Goal: Task Accomplishment & Management: Use online tool/utility

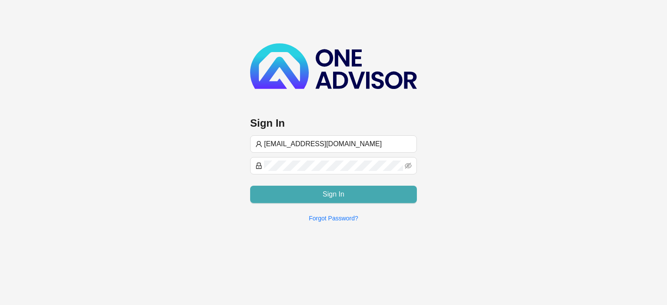
type input "[EMAIL_ADDRESS][DOMAIN_NAME]"
click at [313, 197] on button "Sign In" at bounding box center [333, 194] width 167 height 17
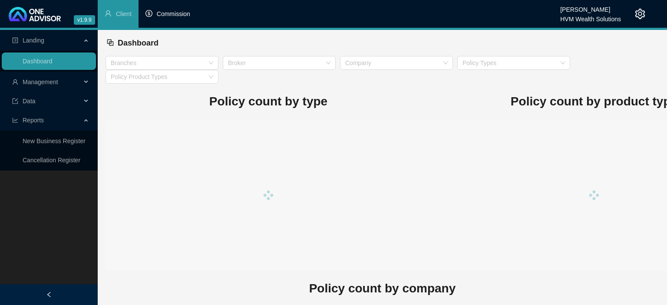
click at [159, 16] on span "Commission" at bounding box center [173, 13] width 33 height 7
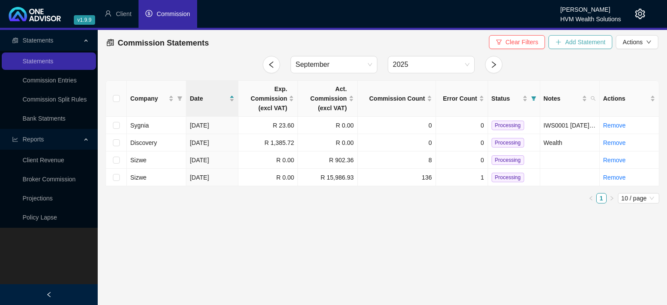
click at [567, 43] on span "Add Statement" at bounding box center [585, 42] width 40 height 10
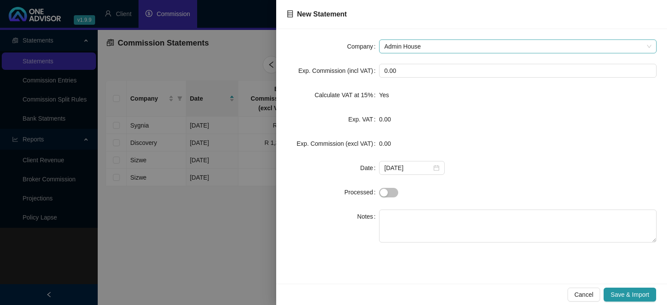
click at [428, 43] on span "Admin House" at bounding box center [517, 46] width 267 height 13
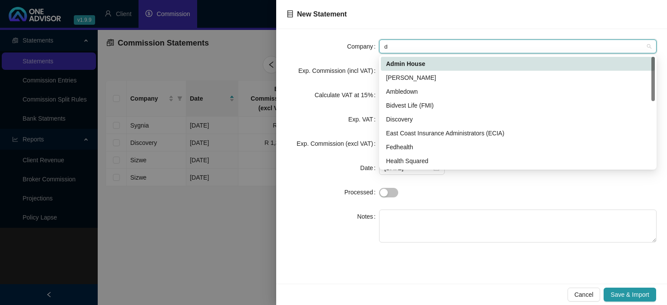
type input "di"
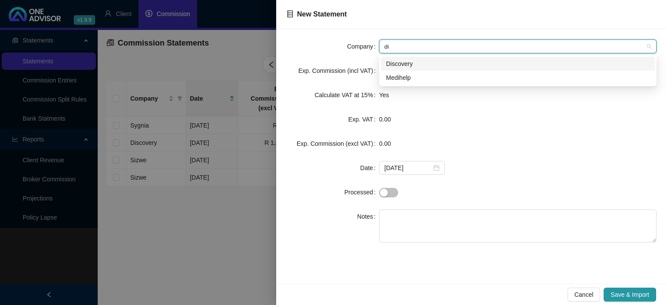
click at [412, 65] on div "Discovery" at bounding box center [517, 64] width 263 height 10
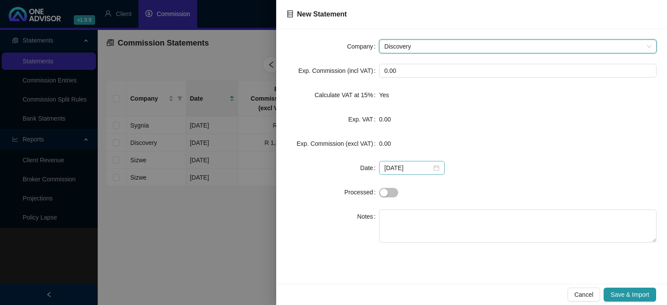
click at [437, 166] on div "2025-09-29" at bounding box center [412, 168] width 66 height 14
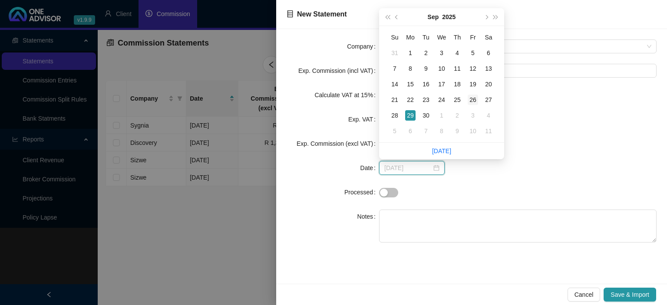
type input "[DATE]"
click at [471, 100] on div "26" at bounding box center [472, 100] width 10 height 10
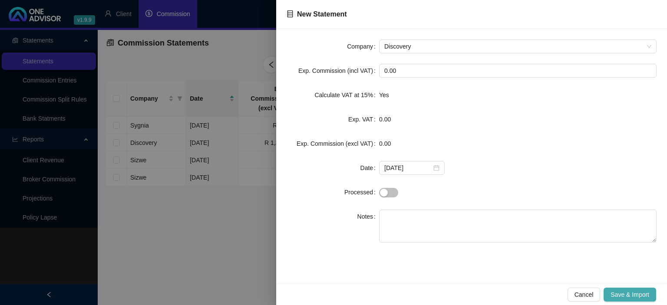
click at [631, 290] on span "Save & Import" at bounding box center [629, 295] width 39 height 10
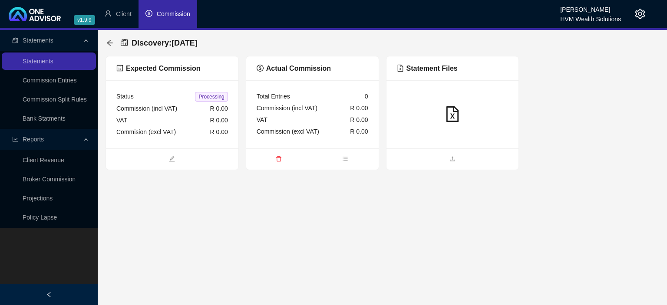
click at [181, 144] on div "Status Processing Commission (incl VAT) R 0.00 VAT R 0.00 Commision (excl VAT) …" at bounding box center [172, 114] width 132 height 68
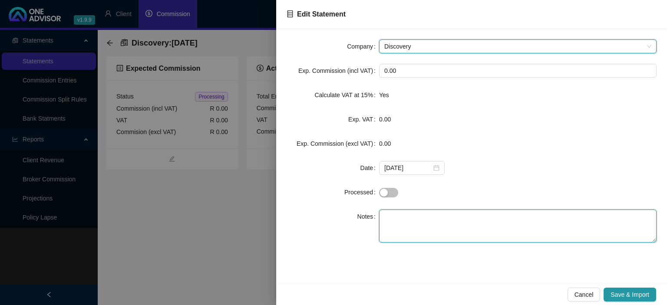
click at [404, 214] on textarea at bounding box center [517, 226] width 277 height 33
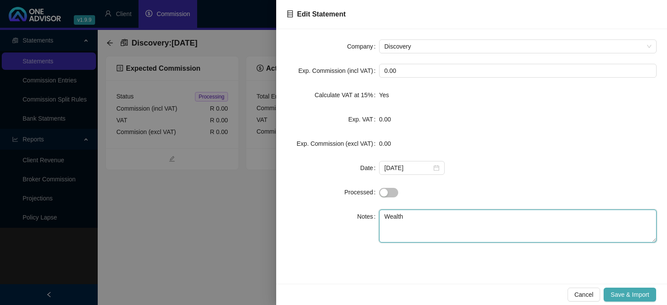
type textarea "Wealth"
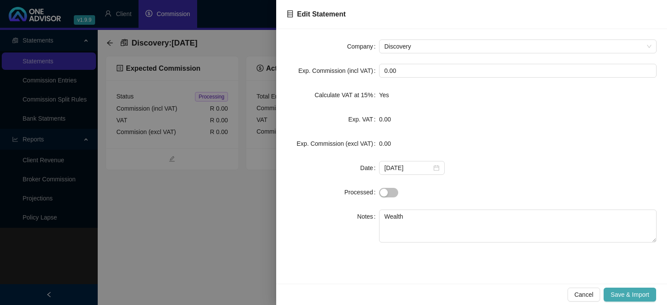
click at [611, 294] on span "Save & Import" at bounding box center [629, 295] width 39 height 10
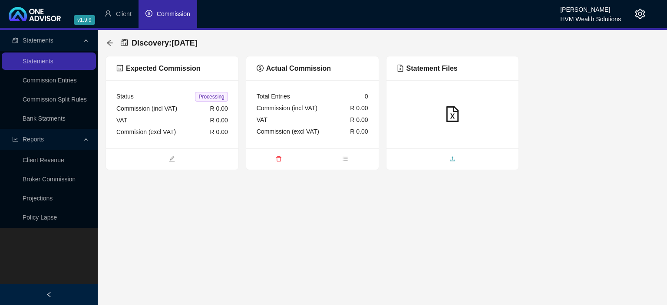
click at [460, 159] on span "upload" at bounding box center [452, 160] width 132 height 10
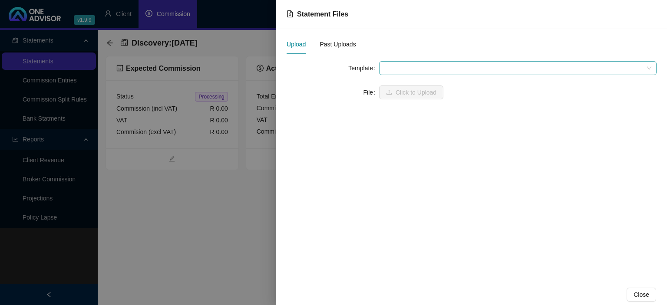
click at [404, 70] on span at bounding box center [517, 68] width 267 height 13
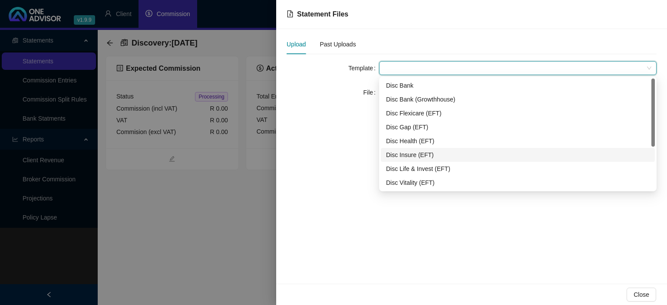
click at [412, 155] on div "Disc Insure (EFT)" at bounding box center [517, 155] width 263 height 10
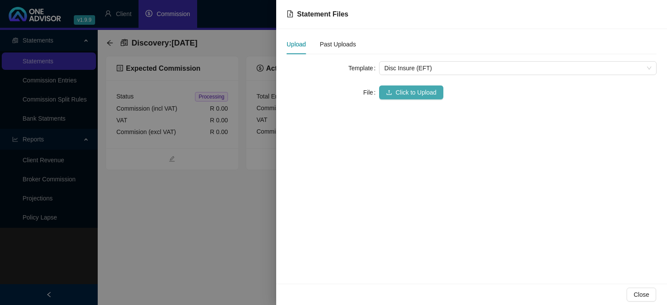
click at [399, 89] on span "Click to Upload" at bounding box center [415, 93] width 41 height 10
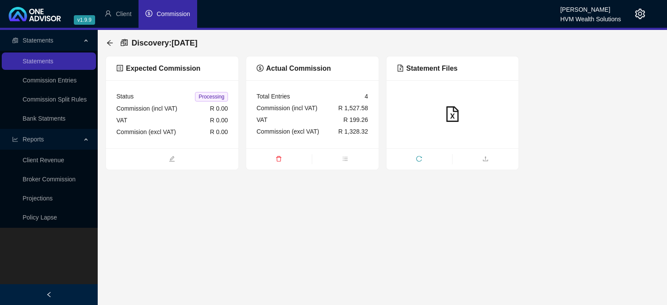
click at [116, 38] on div "Discovery : 2025-09-26" at bounding box center [154, 43] width 96 height 16
click at [111, 41] on icon "arrow-left" at bounding box center [109, 42] width 7 height 7
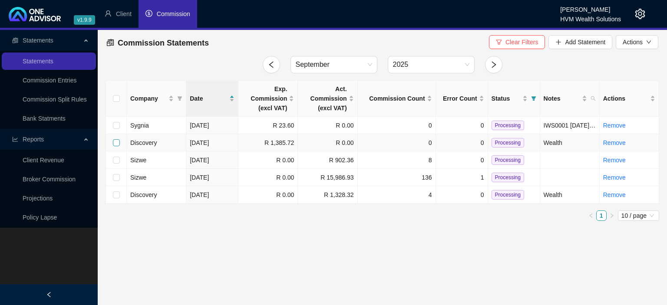
click at [115, 144] on input "checkbox" at bounding box center [116, 142] width 7 height 7
checkbox input "true"
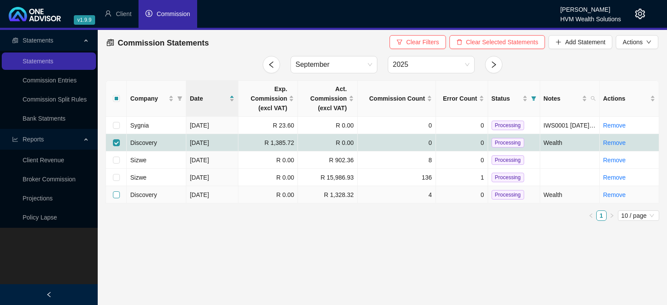
click at [114, 194] on input "checkbox" at bounding box center [116, 194] width 7 height 7
checkbox input "true"
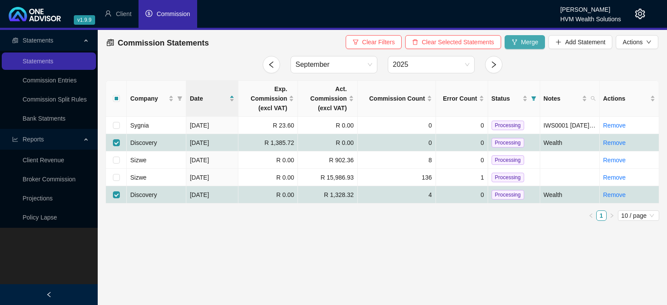
click at [527, 44] on span "Merge" at bounding box center [529, 42] width 17 height 10
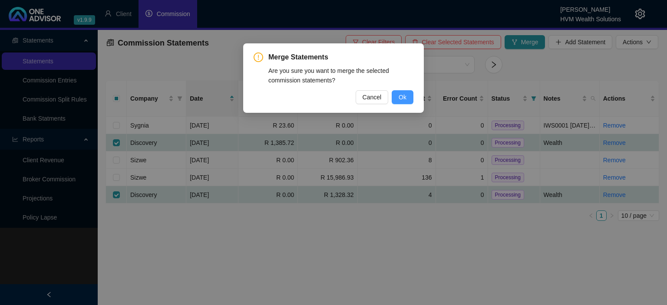
click at [402, 97] on span "Ok" at bounding box center [402, 97] width 8 height 10
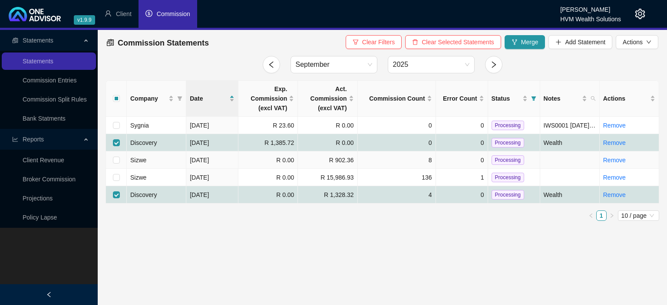
checkbox input "false"
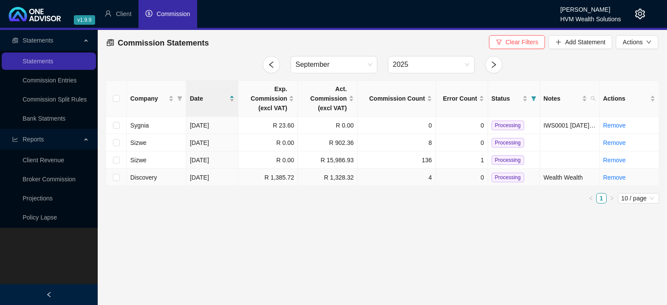
click at [499, 177] on span "Processing" at bounding box center [507, 178] width 33 height 10
click at [644, 10] on icon "setting" at bounding box center [640, 14] width 10 height 10
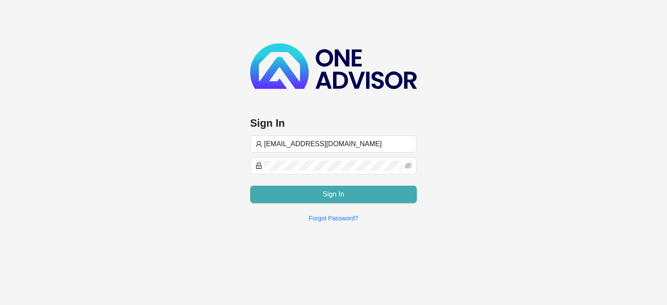
type input "[EMAIL_ADDRESS][DOMAIN_NAME]"
click at [314, 191] on button "Sign In" at bounding box center [333, 194] width 167 height 17
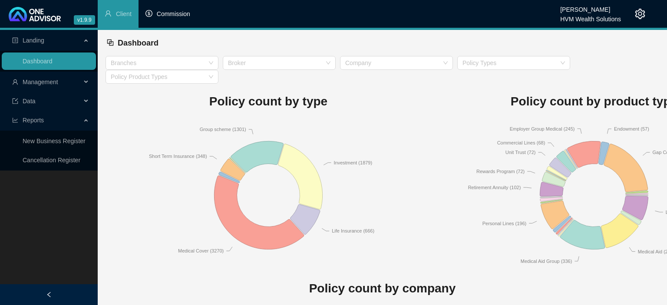
click at [175, 19] on li "Commission" at bounding box center [167, 14] width 59 height 28
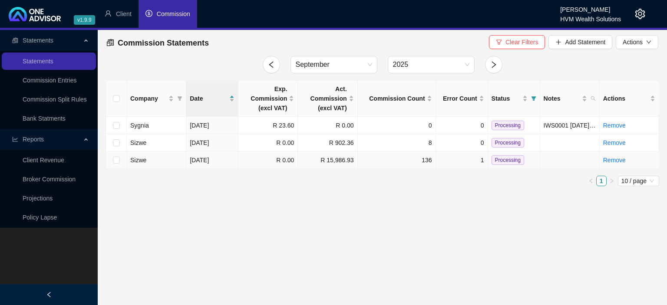
click at [319, 165] on td "R 15,986.93" at bounding box center [327, 159] width 59 height 17
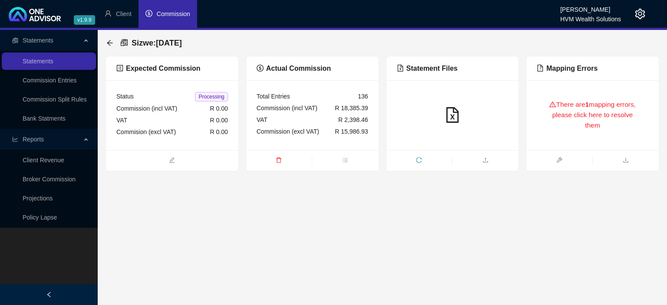
click at [554, 142] on div "There are 1 mapping errors, please click here to resolve them" at bounding box center [592, 115] width 132 height 70
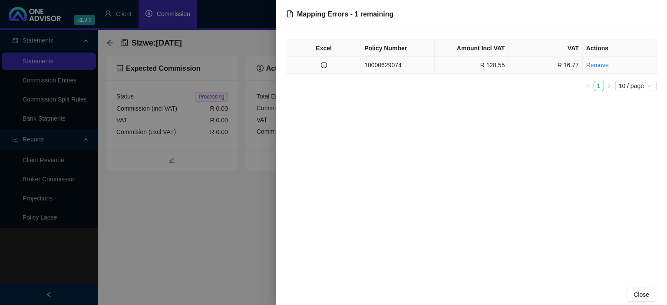
click at [375, 65] on td "10000629074" at bounding box center [398, 65] width 74 height 17
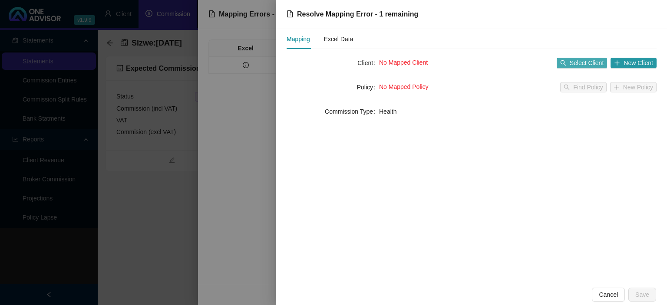
click at [568, 65] on button "Select Client" at bounding box center [581, 63] width 51 height 10
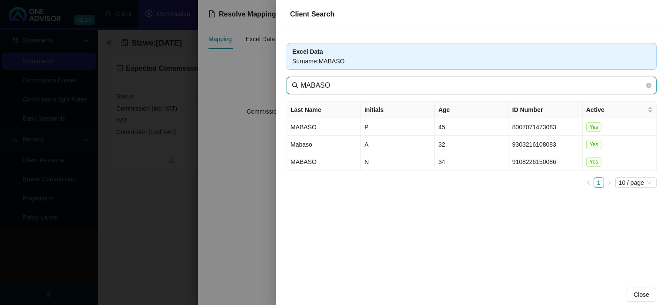
drag, startPoint x: 348, startPoint y: 86, endPoint x: 238, endPoint y: 87, distance: 109.8
click at [300, 87] on input "MABASO" at bounding box center [472, 85] width 344 height 10
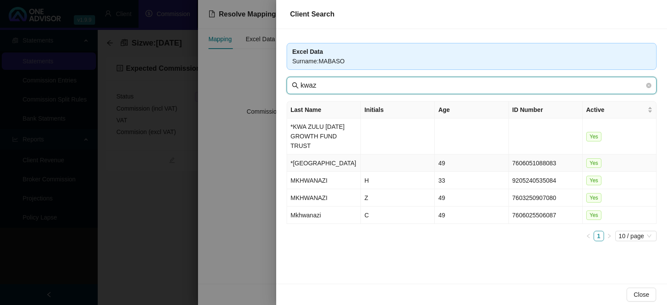
type input "kwaz"
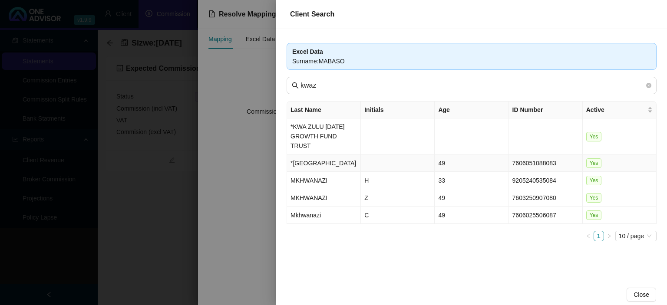
click at [303, 157] on td "*[GEOGRAPHIC_DATA]" at bounding box center [324, 163] width 74 height 17
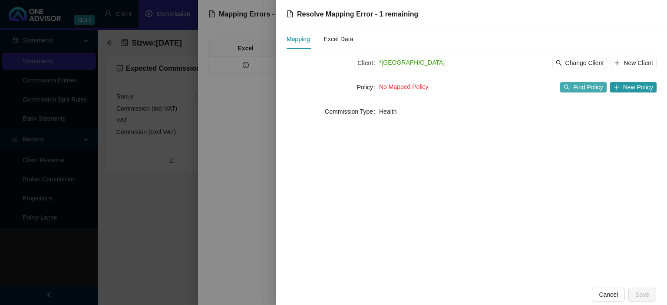
click at [583, 86] on span "Find Policy" at bounding box center [588, 87] width 30 height 10
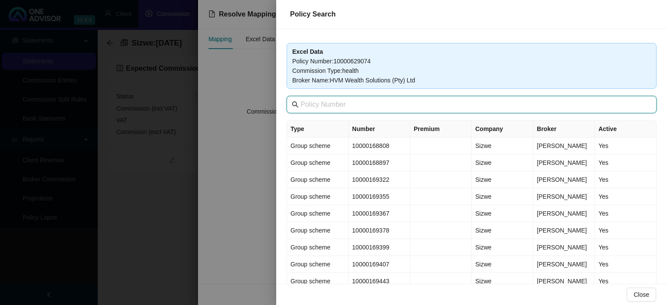
click at [389, 109] on input "text" at bounding box center [472, 104] width 344 height 10
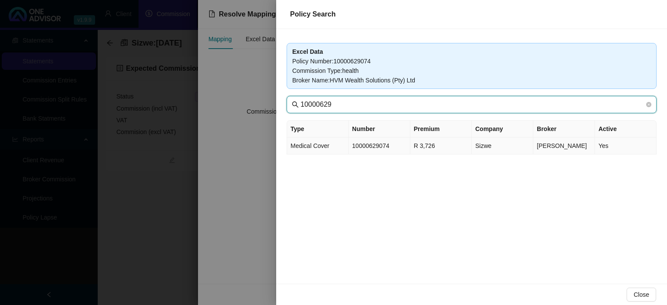
type input "10000629"
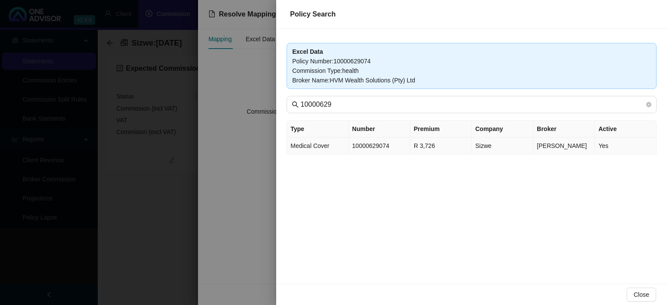
click at [414, 147] on td "R 3,726" at bounding box center [441, 146] width 62 height 17
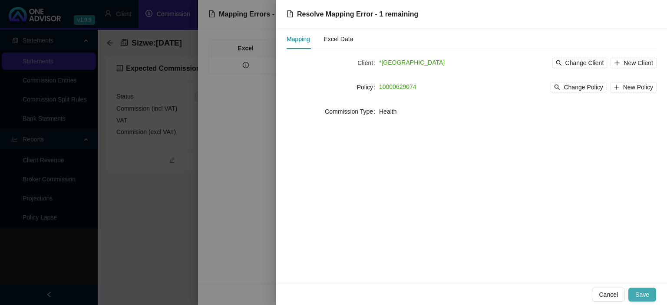
click at [640, 299] on span "Save" at bounding box center [642, 295] width 14 height 10
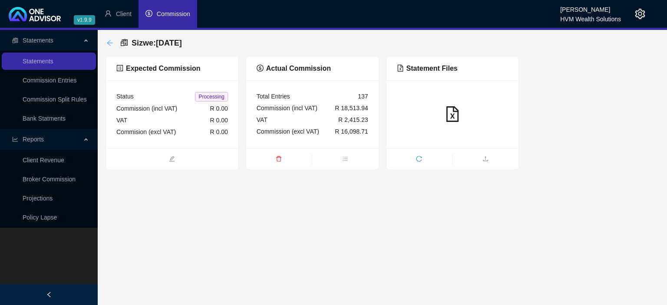
click at [108, 44] on icon "arrow-left" at bounding box center [110, 43] width 6 height 6
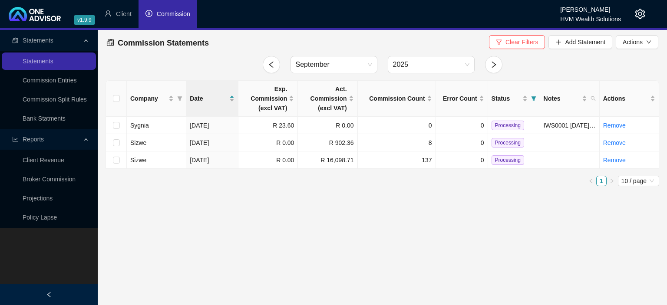
click at [638, 16] on icon "setting" at bounding box center [640, 14] width 10 height 10
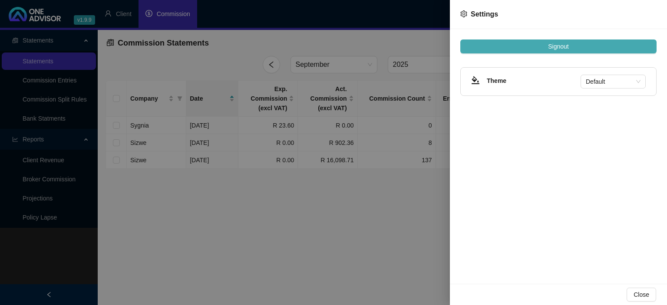
click at [545, 41] on button "Signout" at bounding box center [558, 46] width 196 height 14
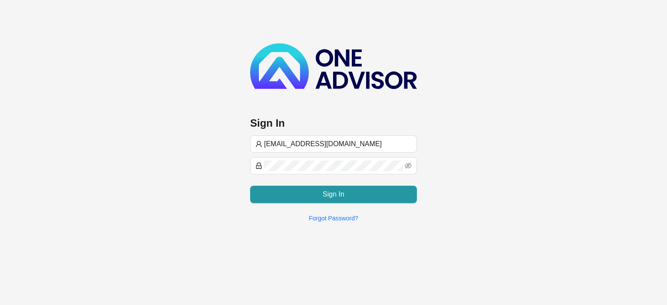
type input "[EMAIL_ADDRESS][DOMAIN_NAME]"
